Goal: Navigation & Orientation: Find specific page/section

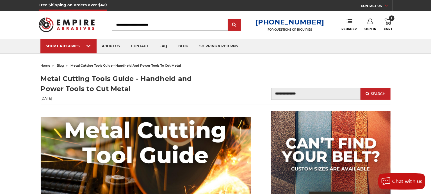
click at [372, 27] on link "Sign In" at bounding box center [370, 25] width 12 height 12
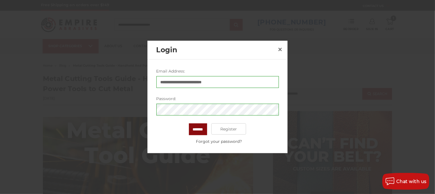
click at [202, 127] on input "*******" at bounding box center [198, 129] width 18 height 12
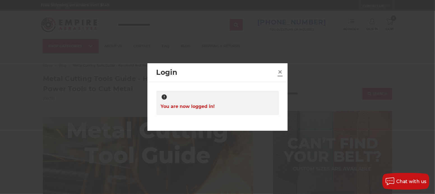
click at [278, 72] on span "×" at bounding box center [280, 71] width 5 height 11
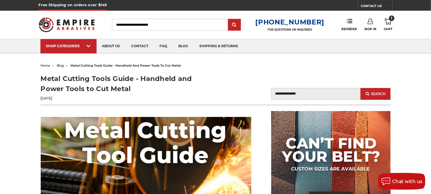
click at [386, 6] on use at bounding box center [386, 6] width 3 height 2
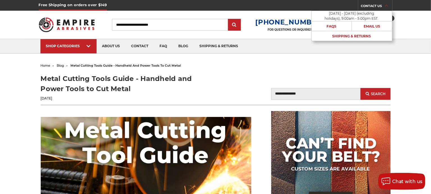
click at [404, 36] on header "Free Shipping on orders over $149 CONTACT US Monday - Friday (excluding holiday…" at bounding box center [215, 27] width 431 height 54
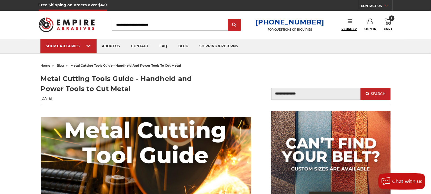
click at [353, 29] on span "Reorder" at bounding box center [348, 29] width 15 height 4
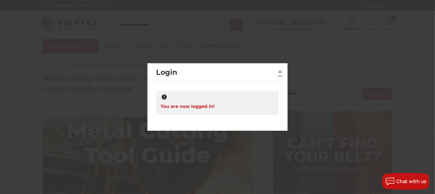
click at [281, 72] on span "×" at bounding box center [280, 71] width 5 height 11
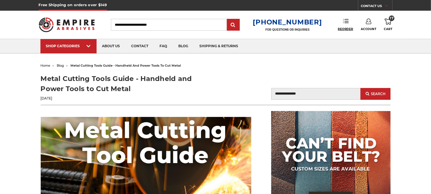
click at [346, 28] on span "Reorder" at bounding box center [344, 29] width 15 height 4
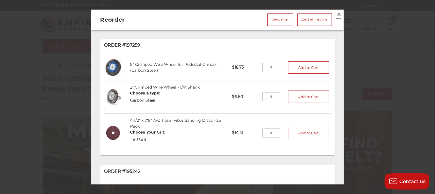
click at [337, 15] on span "×" at bounding box center [339, 14] width 5 height 11
